Goal: Check status: Check status

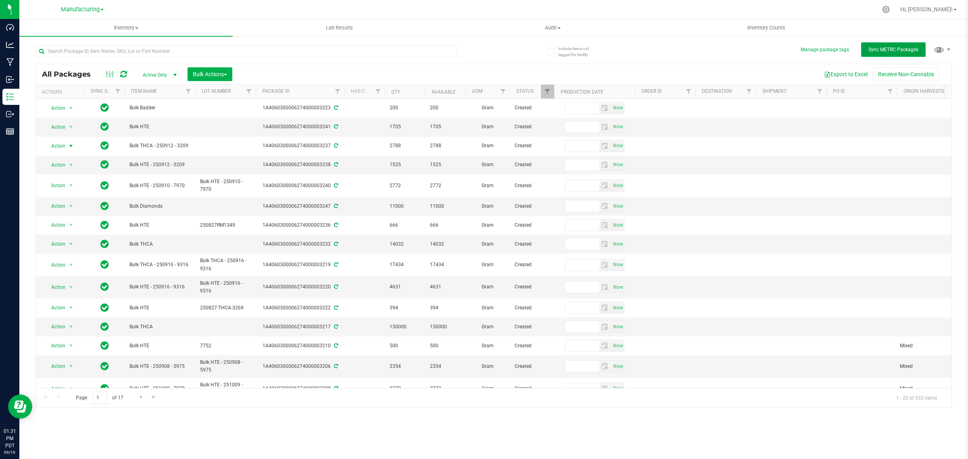
click at [888, 44] on button "Sync METRC Packages" at bounding box center [893, 49] width 65 height 15
click at [125, 75] on icon at bounding box center [123, 74] width 7 height 8
click at [124, 73] on icon at bounding box center [123, 74] width 7 height 8
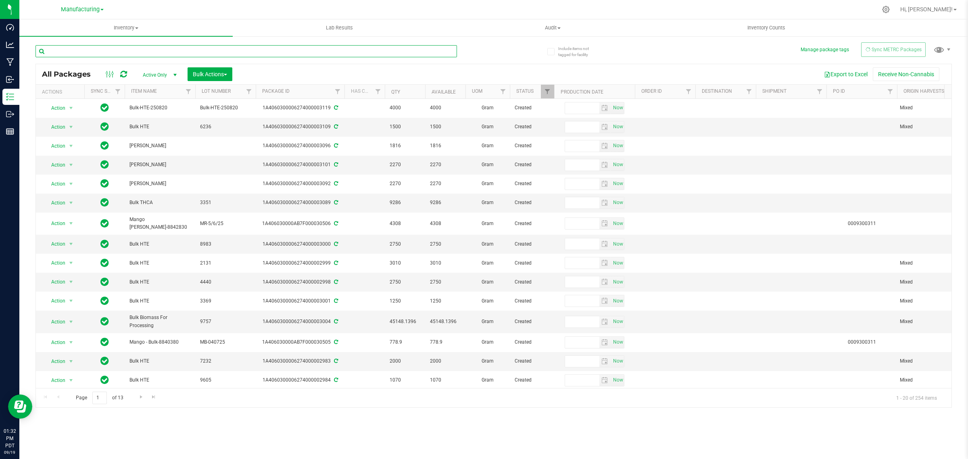
click at [138, 50] on input "text" at bounding box center [246, 51] width 422 height 12
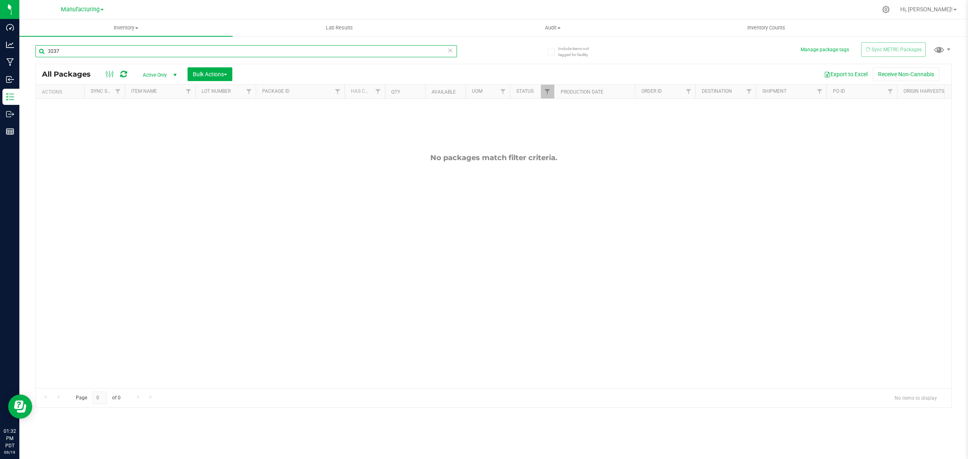
click at [116, 50] on input "3237" at bounding box center [246, 51] width 422 height 12
type input "3"
click at [125, 69] on div "Inventory All packages All inventory Waste log Create inventory Lab Results Aud…" at bounding box center [493, 239] width 949 height 440
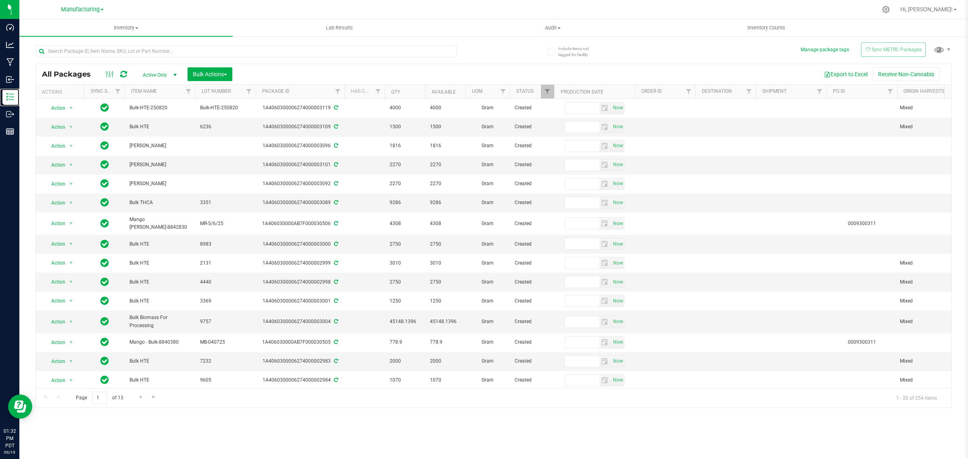
click at [0, 0] on p "Inventory" at bounding box center [0, 0] width 0 height 0
click at [0, 0] on p "Dashboard" at bounding box center [0, 0] width 0 height 0
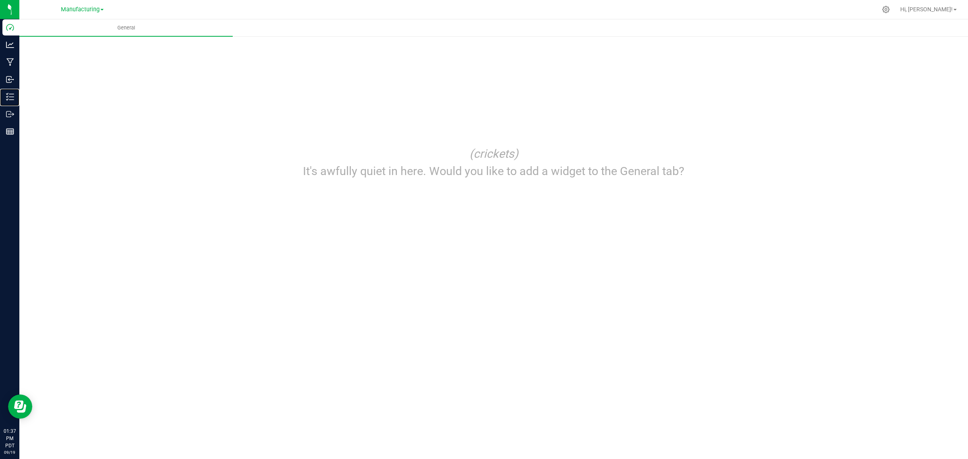
click at [0, 0] on p "Inventory" at bounding box center [0, 0] width 0 height 0
